Goal: Task Accomplishment & Management: Use online tool/utility

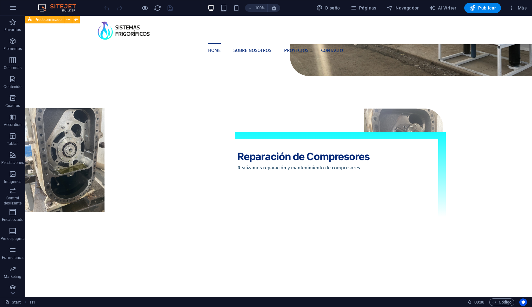
scroll to position [725, 0]
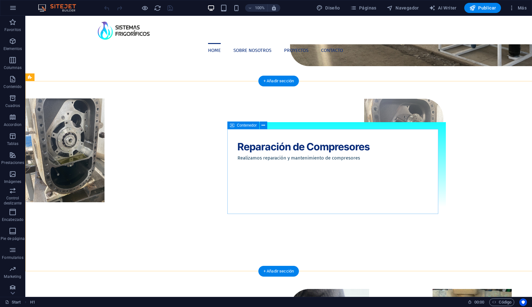
click at [341, 169] on div "Reparación de Compresores Realizamos reparación y mantenimiento de compresores" at bounding box center [332, 171] width 211 height 85
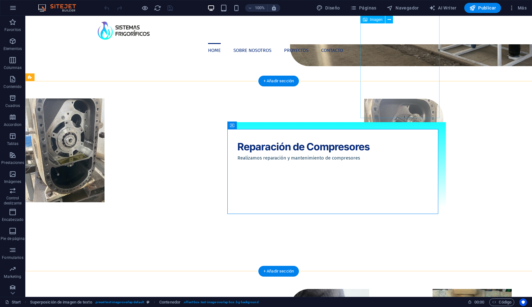
click at [390, 101] on figure at bounding box center [296, 151] width 294 height 104
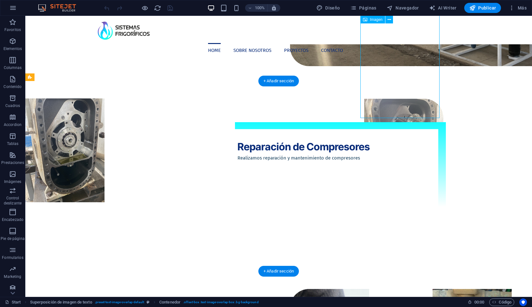
click at [390, 101] on figure at bounding box center [296, 151] width 294 height 104
select select "px"
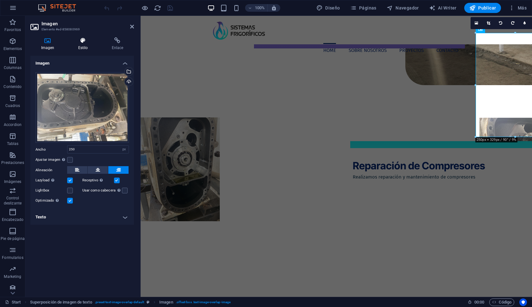
click at [81, 37] on div "Imagen Estilo Enlace Imagen Arrastra archivos aquí, haz clic para escoger archi…" at bounding box center [82, 164] width 114 height 265
click at [83, 43] on icon at bounding box center [82, 40] width 31 height 6
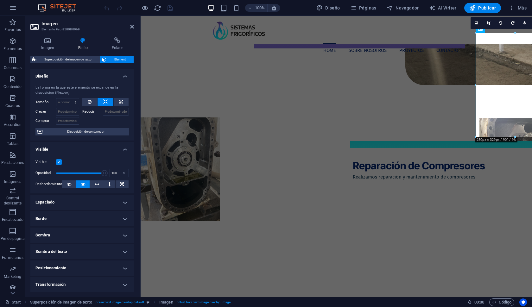
click at [101, 271] on h4 "Posicionamiento" at bounding box center [81, 267] width 103 height 15
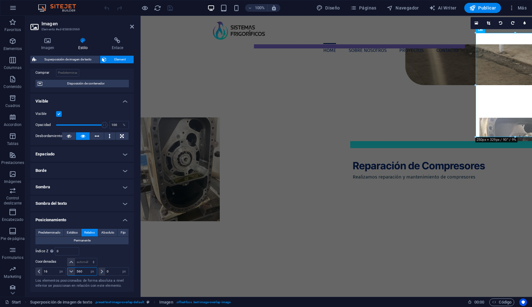
click at [86, 270] on input "560" at bounding box center [86, 272] width 22 height 8
type input "0"
click at [54, 270] on input "16" at bounding box center [53, 272] width 23 height 8
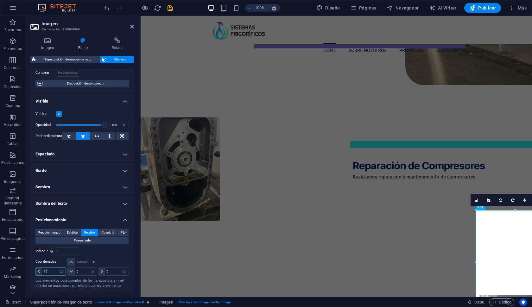
click at [54, 270] on input "16" at bounding box center [53, 272] width 23 height 8
click at [54, 270] on input "0" at bounding box center [53, 272] width 23 height 8
click at [108, 261] on div at bounding box center [113, 262] width 31 height 9
click at [49, 270] on input "0" at bounding box center [53, 272] width 23 height 8
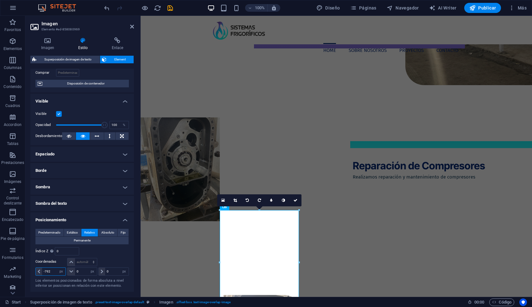
type input "-792"
click at [83, 270] on input "0" at bounding box center [86, 272] width 22 height 8
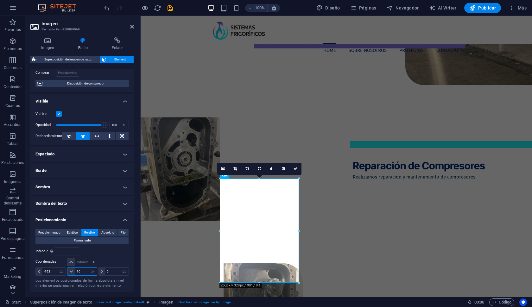
type input "1"
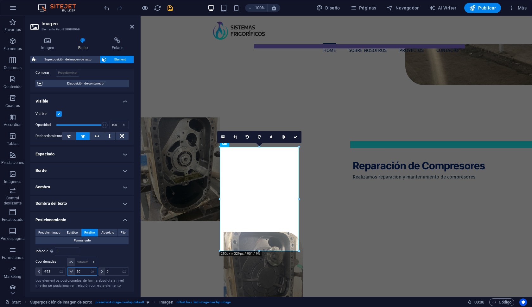
type input "2"
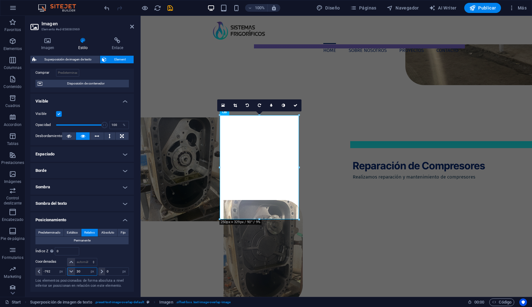
type input "3"
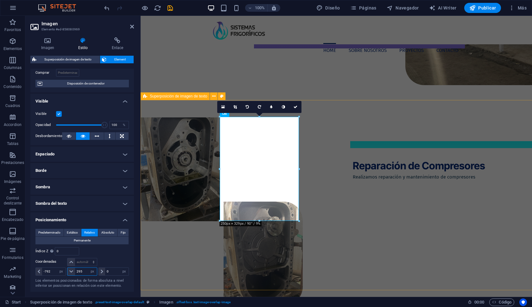
type input "295"
click at [328, 225] on div "Reparación de Compresores Realizamos reparación y mantenimiento de compresores" at bounding box center [407, 195] width 532 height 190
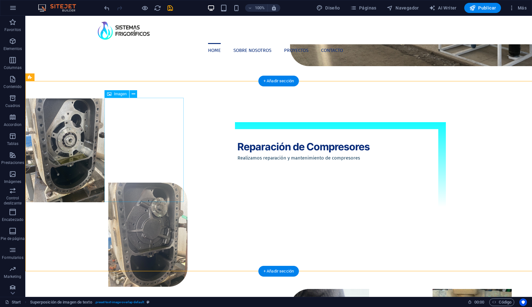
click at [164, 183] on figure at bounding box center [41, 235] width 294 height 104
select select "px"
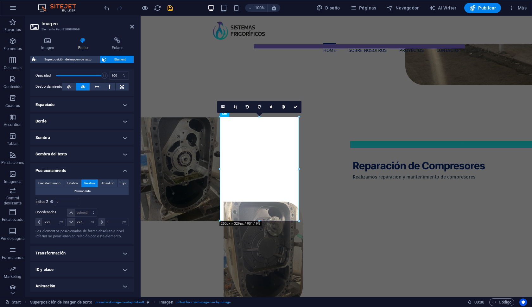
scroll to position [99, 0]
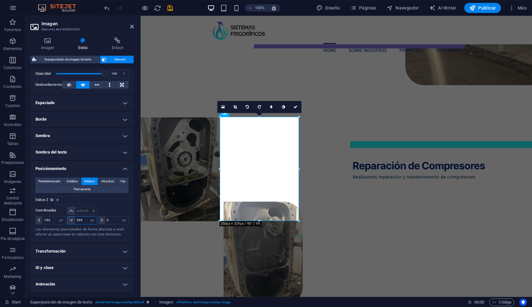
click at [87, 220] on input "295" at bounding box center [86, 220] width 22 height 8
type input "294"
click at [346, 217] on div "Reparación de Compresores Realizamos reparación y mantenimiento de compresores" at bounding box center [447, 190] width 211 height 85
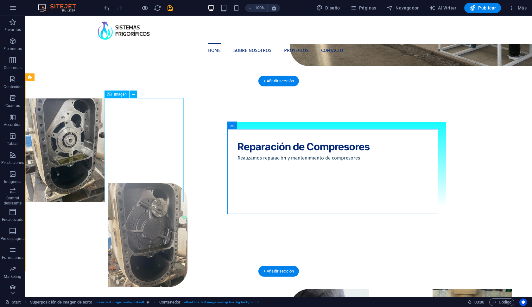
click at [124, 183] on figure at bounding box center [41, 235] width 294 height 104
select select "px"
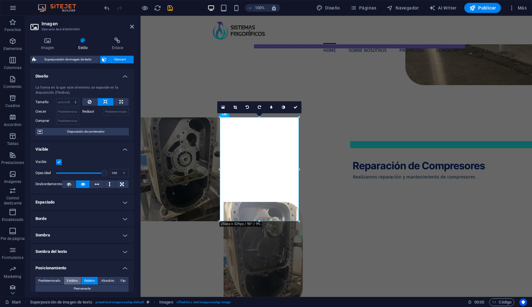
scroll to position [104, 0]
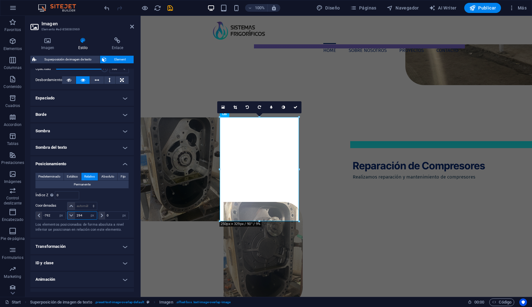
click at [86, 216] on input "294" at bounding box center [86, 216] width 22 height 8
type input "293"
click at [353, 253] on div "Reparación de Compresores Realizamos reparación y mantenimiento de compresores" at bounding box center [407, 195] width 532 height 190
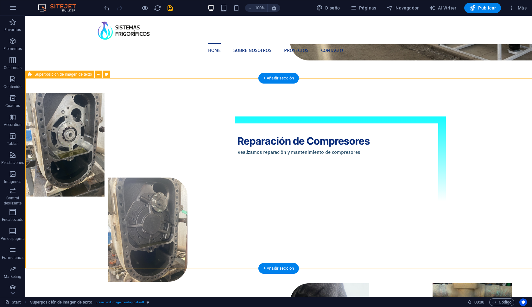
scroll to position [733, 0]
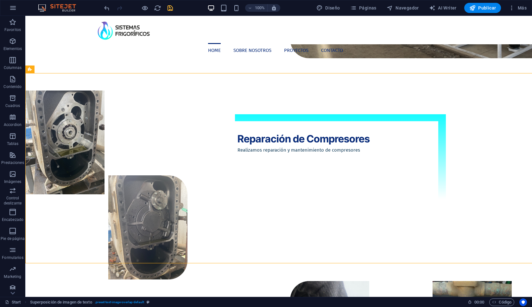
click at [0, 0] on icon "save" at bounding box center [0, 0] width 0 height 0
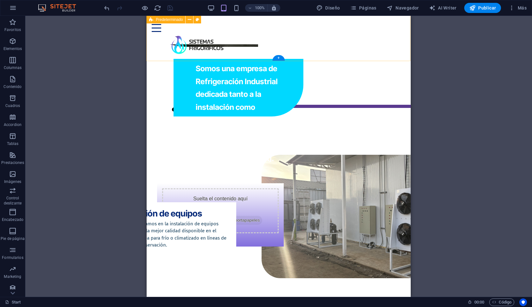
scroll to position [435, 0]
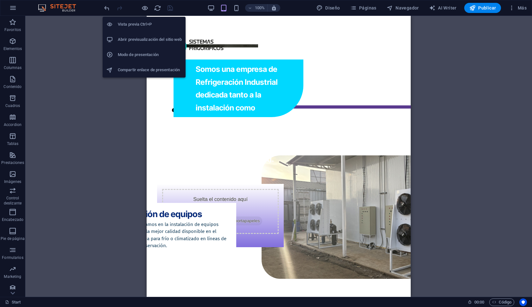
click at [144, 56] on h6 "Modo de presentación" at bounding box center [150, 55] width 64 height 8
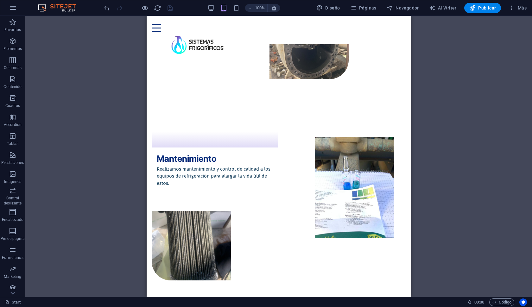
scroll to position [875, 0]
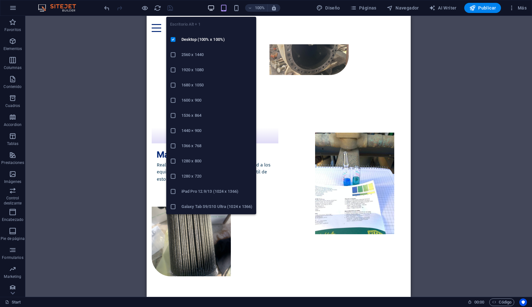
click at [210, 9] on icon "button" at bounding box center [210, 7] width 7 height 7
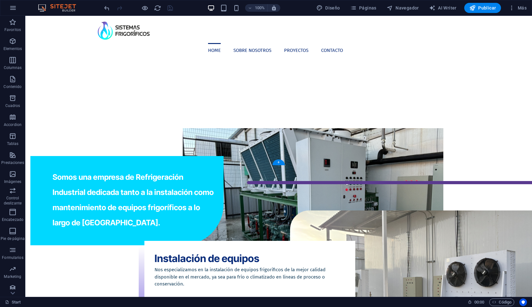
scroll to position [503, 0]
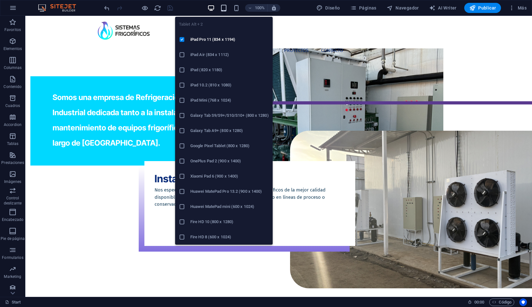
click at [222, 4] on icon "button" at bounding box center [223, 7] width 7 height 7
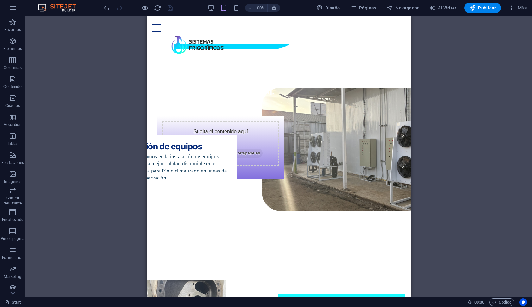
click at [428, 186] on div "H1 Predeterminado Menú Barra de menús Texto Contenedor Superposición de imagen …" at bounding box center [278, 156] width 506 height 281
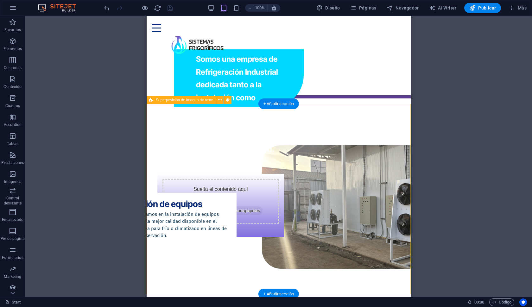
scroll to position [445, 0]
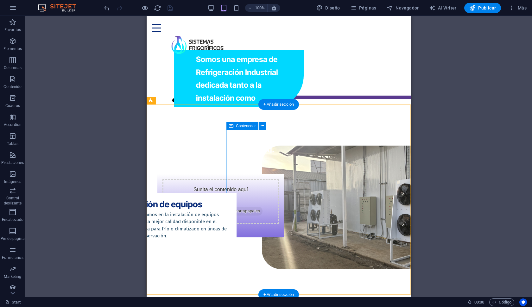
click at [236, 193] on div "Instalación de equipos Nos especializamos en la instalación de equipos frigoríf…" at bounding box center [173, 224] width 127 height 63
select select "px"
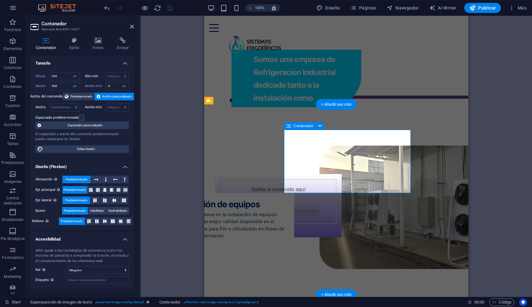
select select "px"
select select "rem"
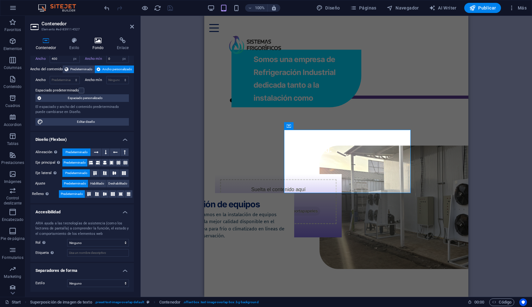
scroll to position [27, 0]
click at [99, 44] on h4 "Fondo" at bounding box center [99, 43] width 25 height 13
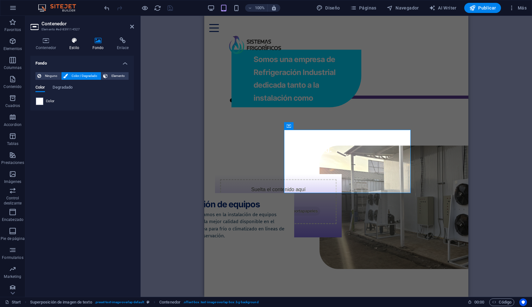
click at [79, 46] on h4 "Estilo" at bounding box center [75, 43] width 23 height 13
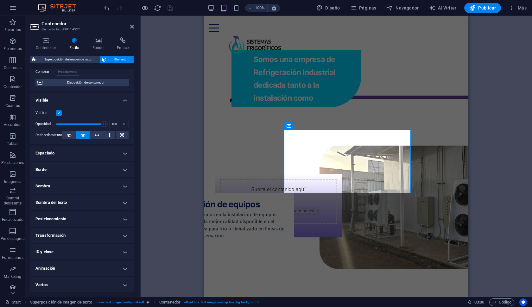
click at [79, 218] on h4 "Posicionamiento" at bounding box center [81, 218] width 103 height 15
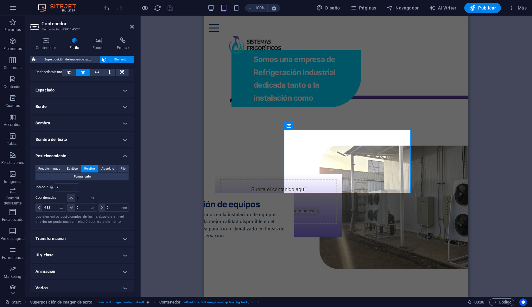
scroll to position [115, 0]
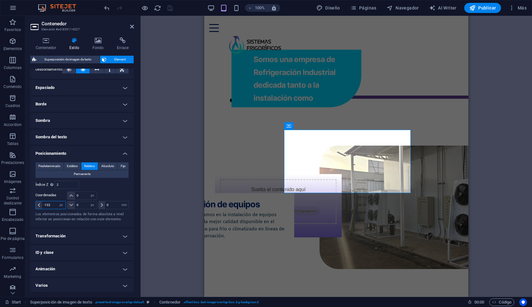
click at [53, 205] on input "-132" at bounding box center [53, 205] width 23 height 8
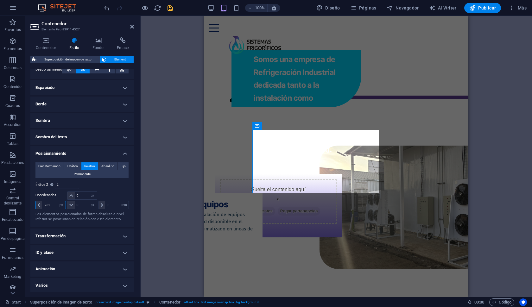
click at [53, 205] on input "-232" at bounding box center [53, 205] width 23 height 8
type input "-32"
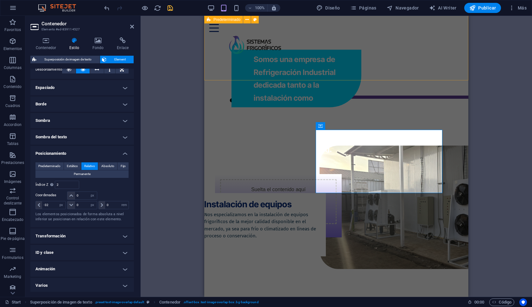
click at [172, 11] on icon "save" at bounding box center [169, 7] width 7 height 7
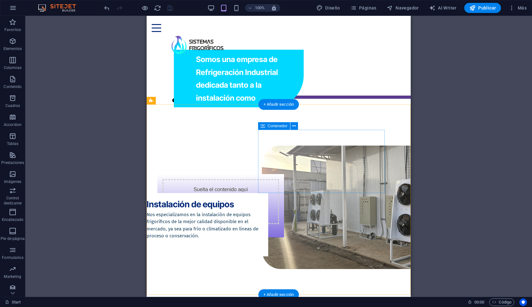
click at [268, 193] on div "Instalación de equipos Nos especializamos en la instalación de equipos frigoríf…" at bounding box center [204, 224] width 127 height 63
select select "px"
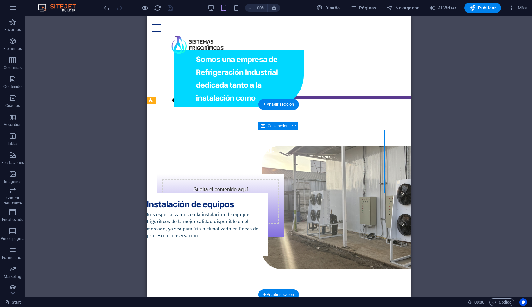
select select "rem"
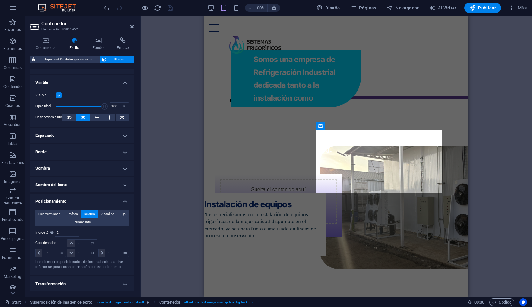
scroll to position [107, 0]
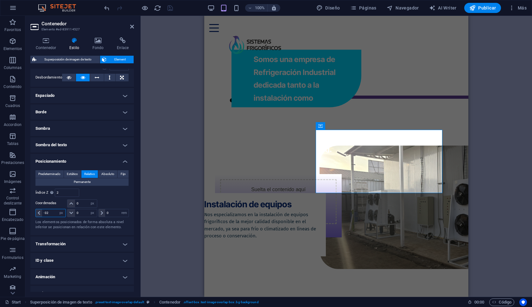
click at [50, 215] on input "-32" at bounding box center [53, 213] width 23 height 8
type input "0"
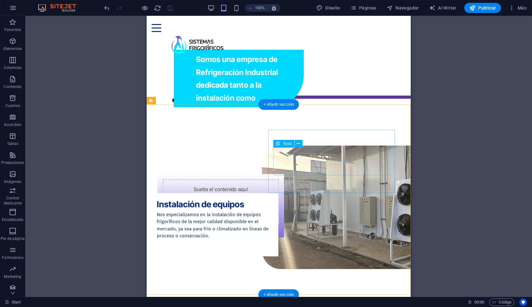
click at [278, 193] on div "Instalación de equipos Nos especializamos en la instalación de equipos frigoríf…" at bounding box center [215, 224] width 127 height 63
select select "px"
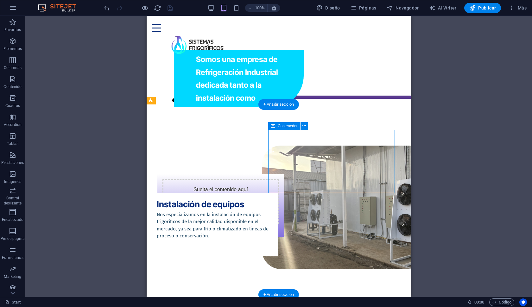
select select "rem"
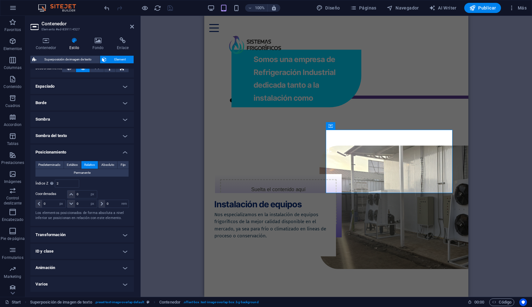
scroll to position [115, 0]
click at [54, 206] on input "0" at bounding box center [53, 205] width 23 height 8
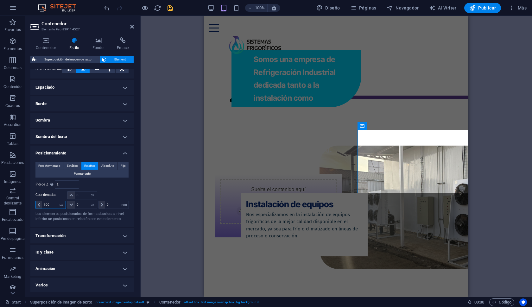
click at [54, 206] on input "100" at bounding box center [53, 205] width 23 height 8
type input "32"
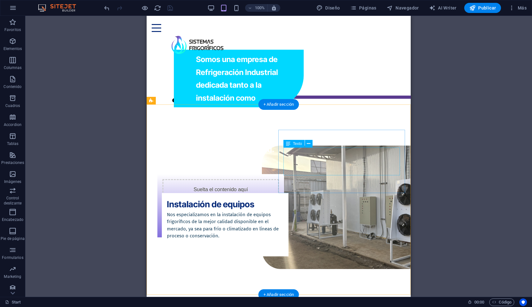
click at [283, 211] on div "Nos especializamos en la instalación de equipos frigoríficos de la mejor calida…" at bounding box center [225, 225] width 116 height 28
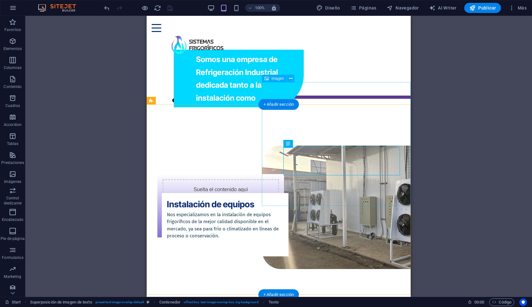
click at [316, 195] on figure at bounding box center [389, 207] width 254 height 123
click at [288, 193] on div "Instalación de equipos Nos especializamos en la instalación de equipos frigoríf…" at bounding box center [225, 224] width 127 height 63
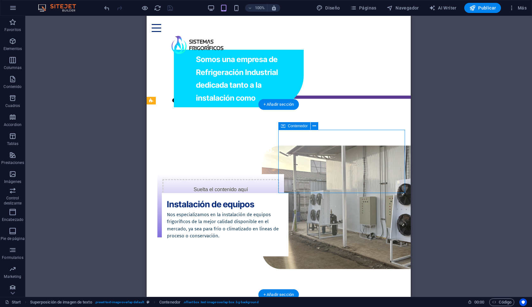
click at [288, 193] on div "Instalación de equipos Nos especializamos en la instalación de equipos frigoríf…" at bounding box center [225, 224] width 127 height 63
select select "px"
select select "rem"
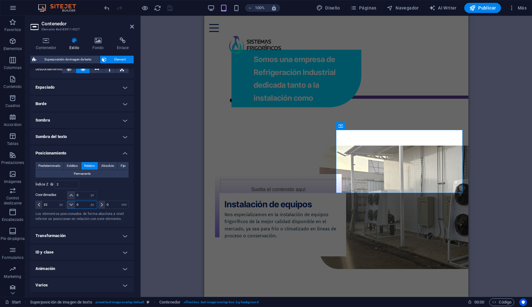
click at [85, 208] on input "0" at bounding box center [86, 205] width 22 height 8
click at [85, 208] on input "100" at bounding box center [86, 205] width 22 height 8
click at [85, 208] on input "-100" at bounding box center [86, 205] width 22 height 8
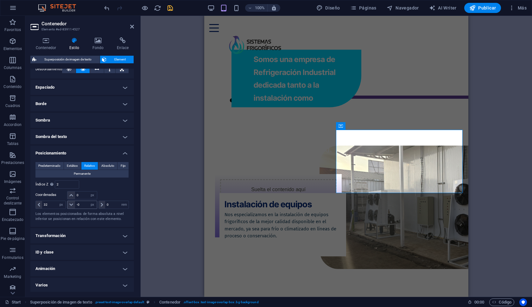
type input "0"
click at [84, 192] on input "0" at bounding box center [86, 195] width 22 height 8
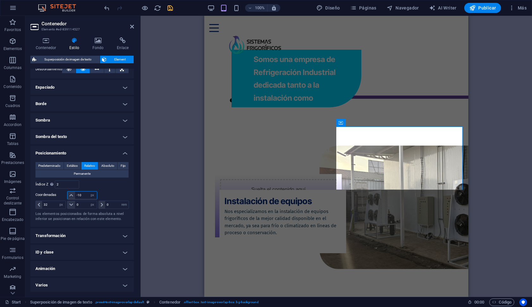
click at [84, 192] on input "-10" at bounding box center [86, 195] width 22 height 8
type input "-100"
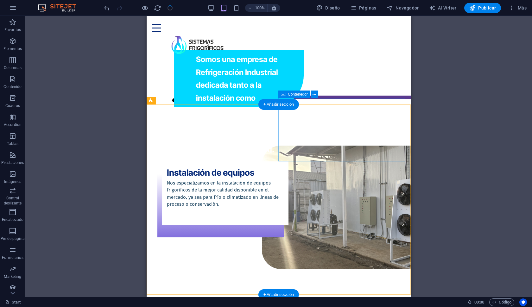
click at [288, 161] on div "Instalación de equipos Nos especializamos en la instalación de equipos frigoríf…" at bounding box center [225, 192] width 127 height 63
select select "px"
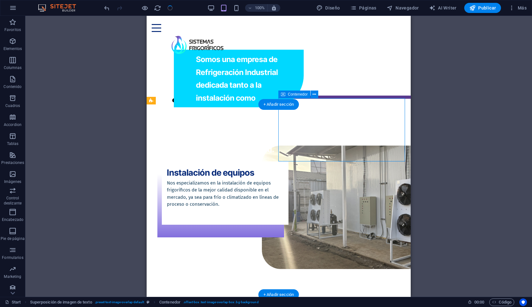
select select "rem"
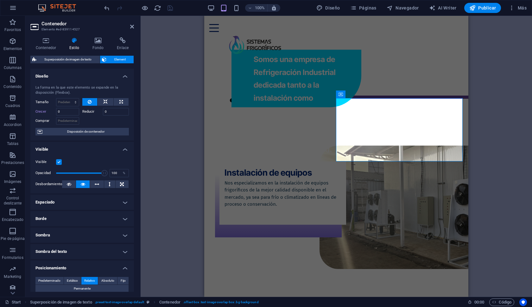
scroll to position [78, 0]
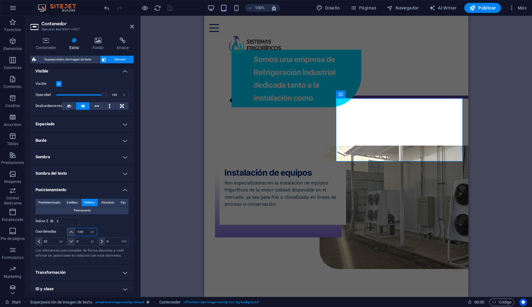
click at [86, 234] on input "-100" at bounding box center [86, 232] width 22 height 8
type input "-1"
type input "-32"
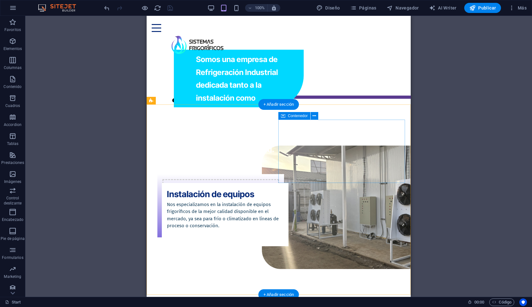
click at [288, 183] on div "Instalación de equipos Nos especializamos en la instalación de equipos frigoríf…" at bounding box center [225, 214] width 127 height 63
select select "px"
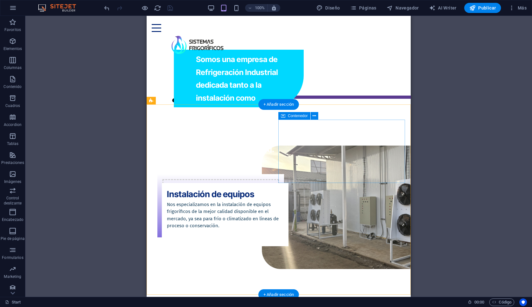
select select "rem"
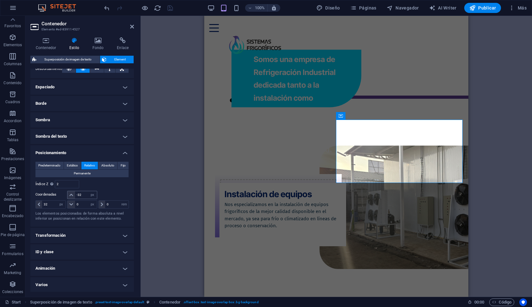
scroll to position [115, 0]
click at [86, 193] on input "-32" at bounding box center [86, 195] width 22 height 8
type input "-3"
type input "-50"
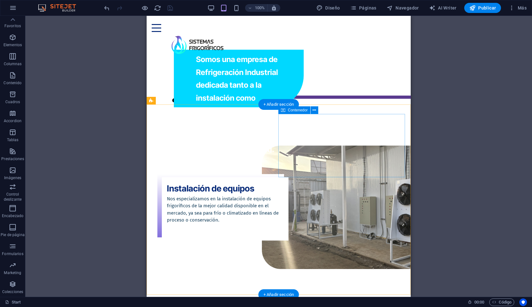
click at [288, 177] on div "Instalación de equipos Nos especializamos en la instalación de equipos frigoríf…" at bounding box center [225, 208] width 127 height 63
select select "px"
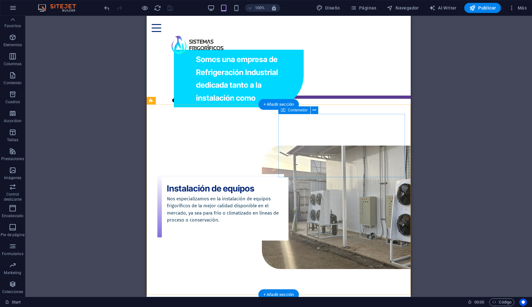
select select "rem"
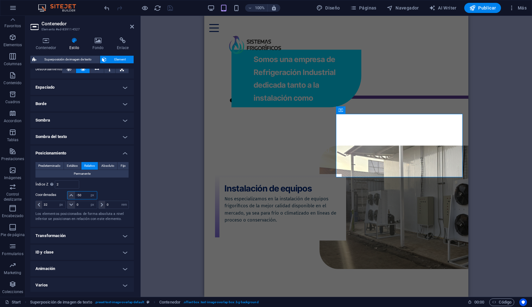
click at [84, 194] on input "-50" at bounding box center [86, 195] width 22 height 8
type input "-5"
type input "-80"
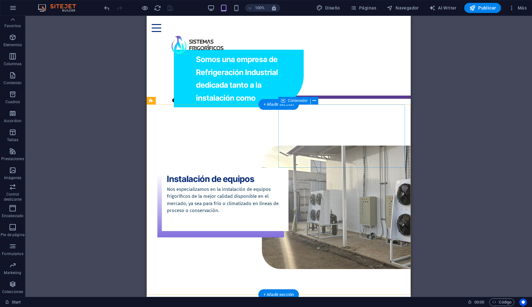
click at [288, 168] on div "Instalación de equipos Nos especializamos en la instalación de equipos frigoríf…" at bounding box center [225, 199] width 127 height 63
select select "px"
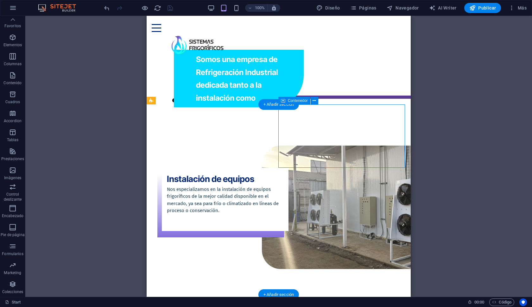
select select "rem"
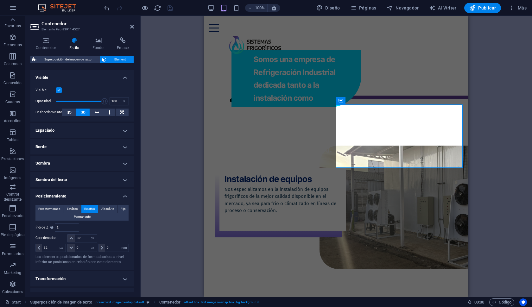
scroll to position [100, 0]
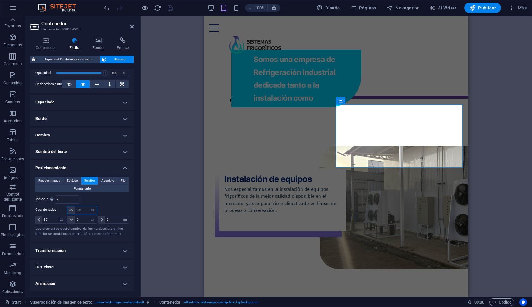
click at [83, 210] on input "-80" at bounding box center [86, 210] width 22 height 8
type input "-8"
type input "-72"
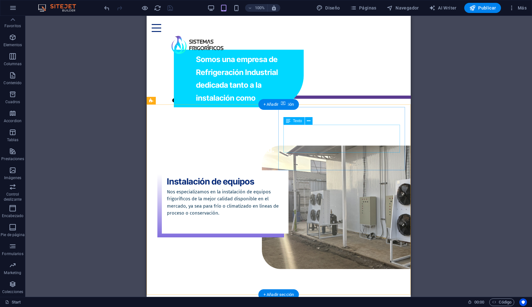
click at [288, 170] on div "Instalación de equipos Nos especializamos en la instalación de equipos frigoríf…" at bounding box center [225, 201] width 127 height 63
select select "px"
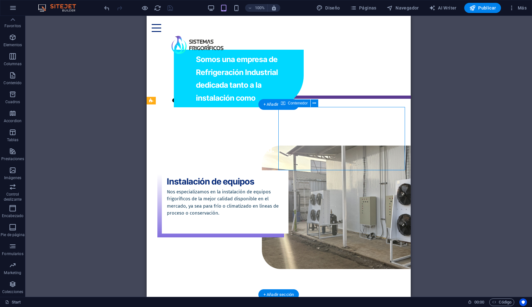
select select "rem"
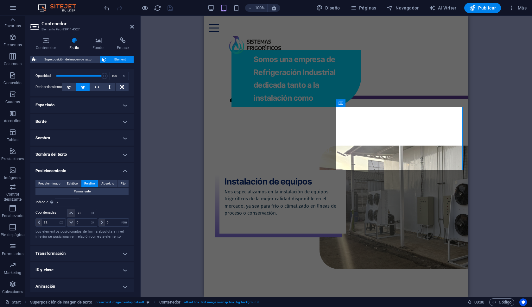
scroll to position [104, 0]
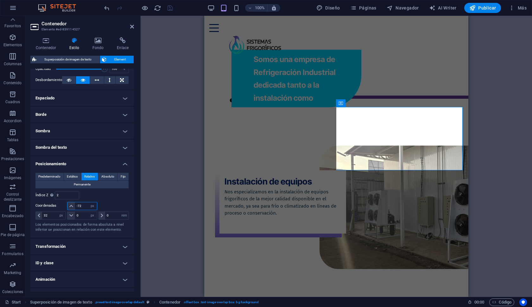
click at [86, 207] on input "-72" at bounding box center [86, 206] width 22 height 8
type input "-75"
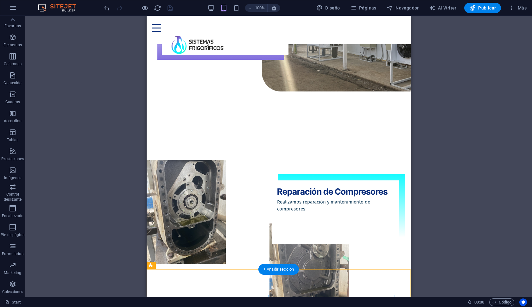
scroll to position [622, 0]
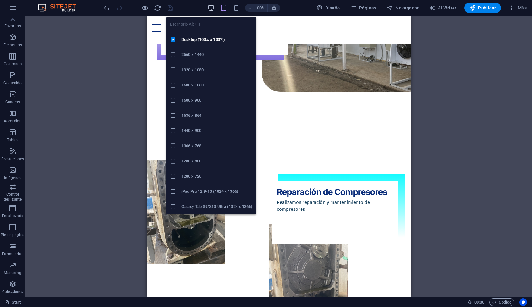
click at [213, 9] on icon "button" at bounding box center [210, 7] width 7 height 7
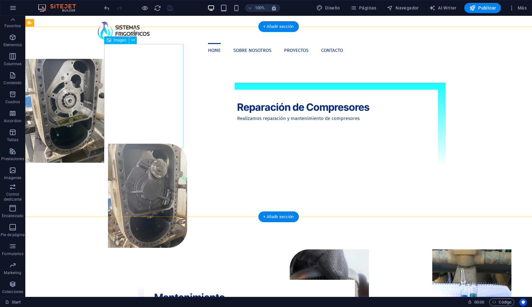
scroll to position [779, 0]
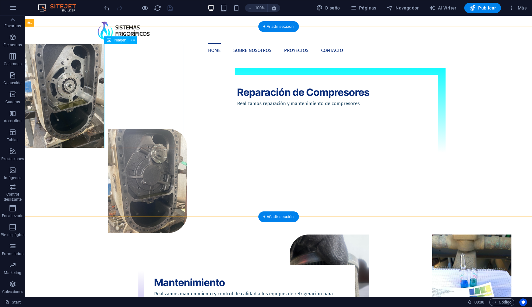
click at [152, 129] on figure at bounding box center [40, 181] width 294 height 104
select select "px"
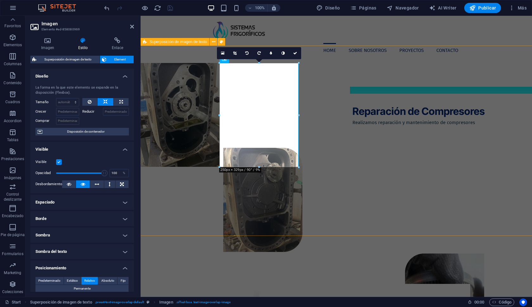
click at [392, 194] on div "Reparación de Compresores Realizamos reparación y mantenimiento de compresores" at bounding box center [406, 141] width 532 height 190
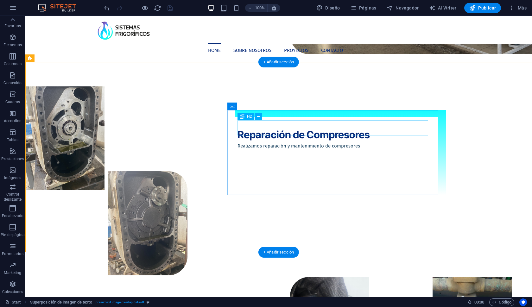
scroll to position [744, 0]
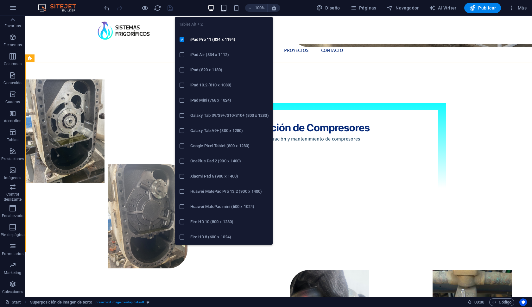
click at [225, 9] on icon "button" at bounding box center [223, 7] width 7 height 7
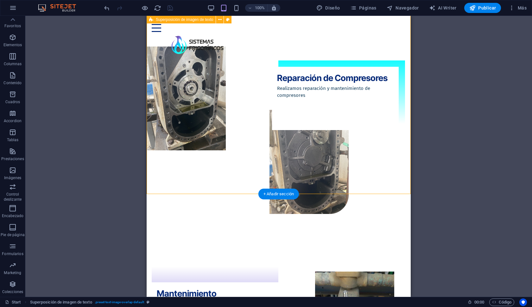
scroll to position [735, 0]
click at [246, 55] on div "Reparación de Compresores Realizamos reparación y mantenimiento de compresores" at bounding box center [279, 99] width 264 height 190
select select "px"
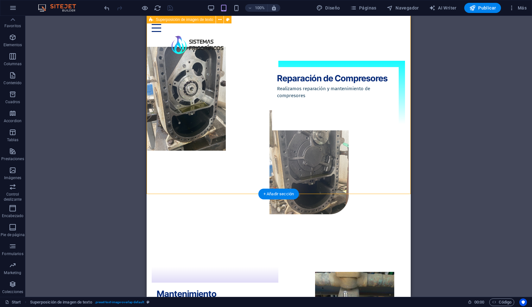
select select "px"
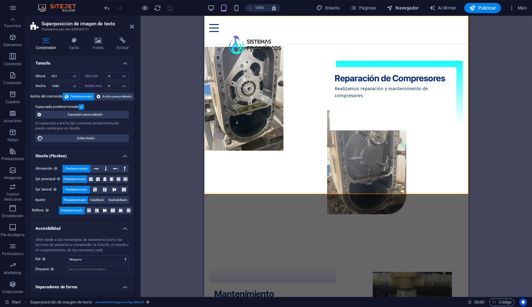
click at [406, 8] on span "Navegador" at bounding box center [402, 8] width 32 height 6
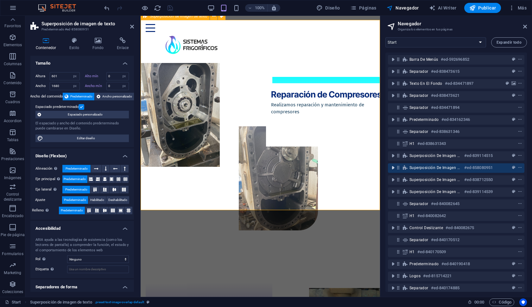
click at [393, 169] on icon "toggle-expand" at bounding box center [393, 168] width 6 height 6
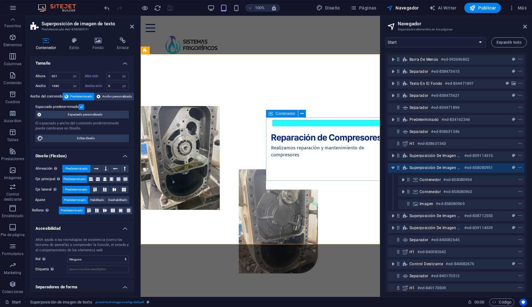
scroll to position [690, 0]
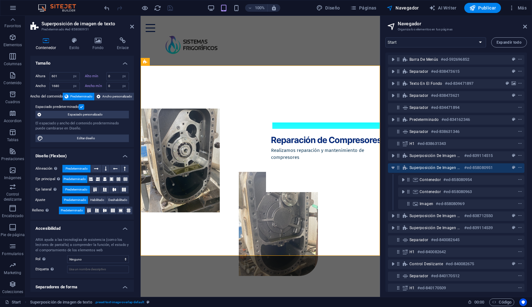
click at [527, 25] on aside "Navegador Organiza los elementos en tus páginas Start Subpage Legal Notice Priv…" at bounding box center [456, 156] width 152 height 281
click at [130, 23] on h2 "Superposición de imagen de texto" at bounding box center [87, 24] width 92 height 6
click at [131, 33] on div "Contenedor Estilo Fondo Enlace Tamaño Altura 601 Predeterminado px rem % vh vw …" at bounding box center [82, 164] width 114 height 265
click at [131, 25] on icon at bounding box center [132, 26] width 4 height 5
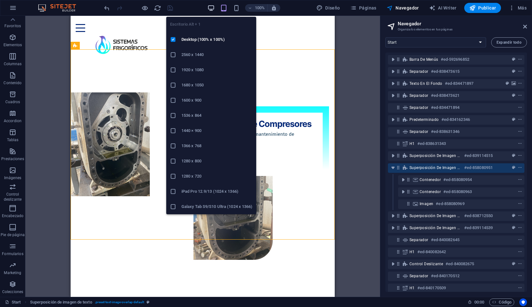
click at [211, 7] on icon "button" at bounding box center [210, 7] width 7 height 7
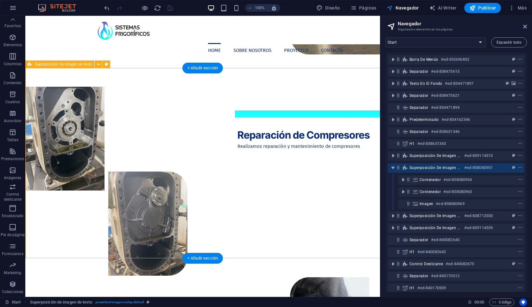
scroll to position [757, 0]
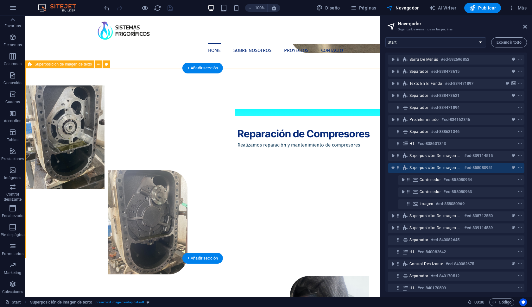
click at [220, 231] on div "Reparación de Compresores Realizamos reparación y mantenimiento de compresores" at bounding box center [291, 163] width 532 height 190
select select "px"
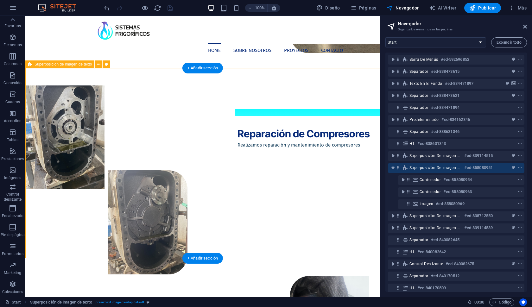
select select "px"
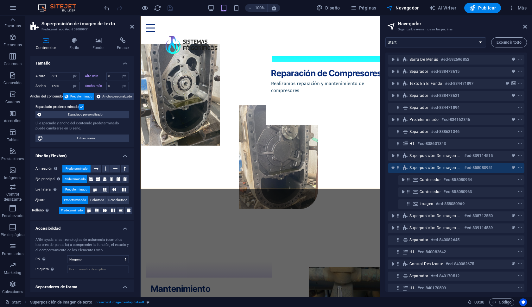
click at [526, 23] on h2 "Navegador" at bounding box center [461, 24] width 129 height 6
click at [526, 26] on icon at bounding box center [525, 26] width 4 height 5
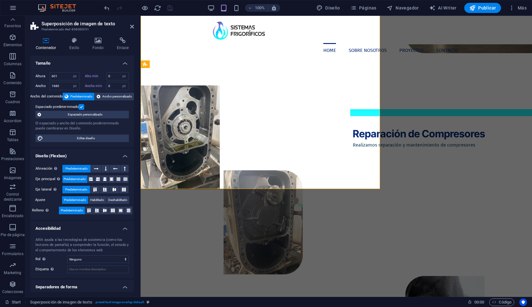
type input "601"
type input "1680"
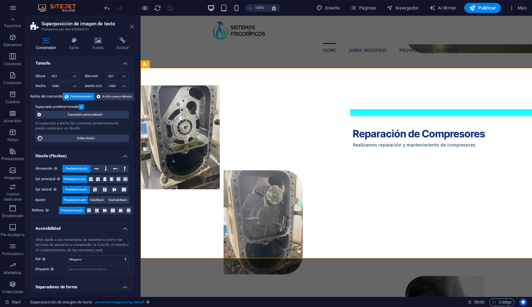
click at [132, 28] on icon at bounding box center [132, 26] width 4 height 5
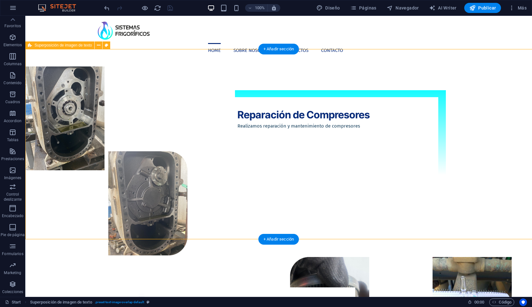
click at [219, 200] on div "Reparación de Compresores Realizamos reparación y mantenimiento de compresores" at bounding box center [291, 144] width 532 height 190
select select "px"
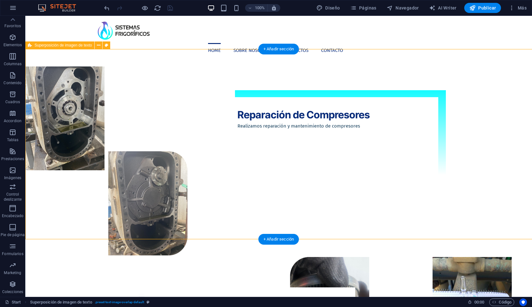
select select "px"
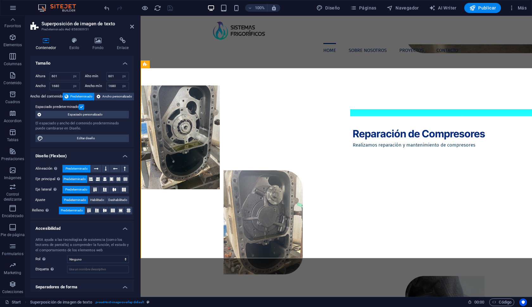
click at [134, 30] on aside "Superposición de imagen de texto Predeterminado #ed-858080951 Contenedor Estilo…" at bounding box center [82, 156] width 115 height 281
click at [131, 28] on icon at bounding box center [132, 26] width 4 height 5
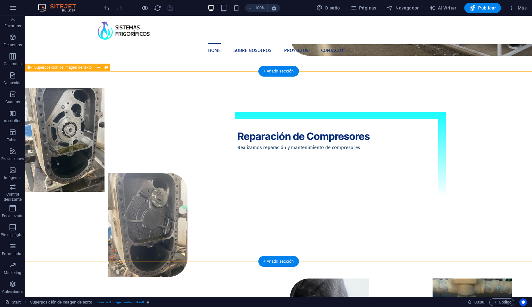
scroll to position [735, 0]
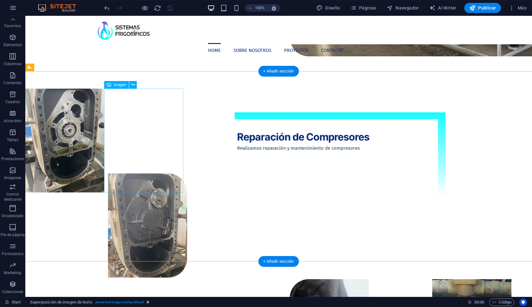
click at [136, 173] on figure at bounding box center [40, 225] width 294 height 104
select select "px"
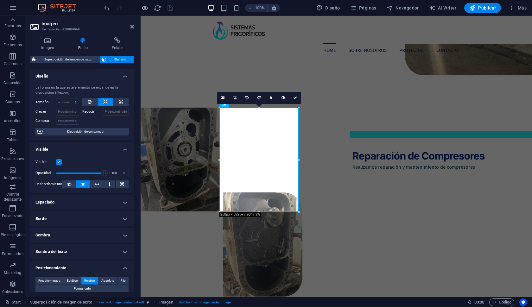
click at [135, 28] on aside "Imagen Elemento #ed-858080969 Imagen Estilo Enlace Imagen Arrastra archivos aqu…" at bounding box center [82, 156] width 115 height 281
click at [133, 28] on icon at bounding box center [132, 26] width 4 height 5
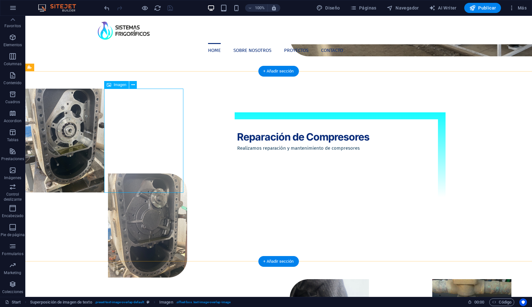
click at [130, 173] on figure at bounding box center [40, 225] width 294 height 104
select select "px"
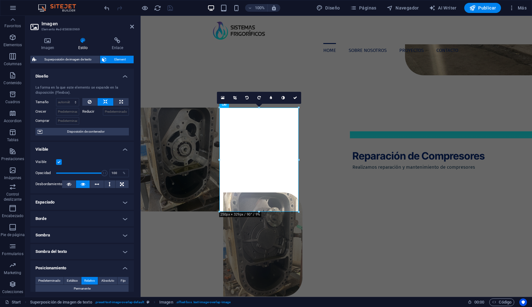
scroll to position [0, 0]
click at [46, 36] on div "Imagen Estilo Enlace Imagen Arrastra archivos aquí, haz clic para escoger archi…" at bounding box center [82, 164] width 114 height 265
click at [46, 40] on icon at bounding box center [47, 40] width 34 height 6
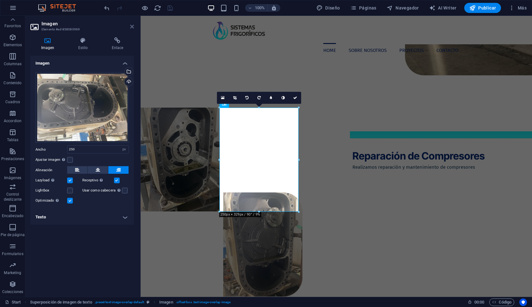
click at [134, 28] on icon at bounding box center [132, 26] width 4 height 5
